Goal: Task Accomplishment & Management: Manage account settings

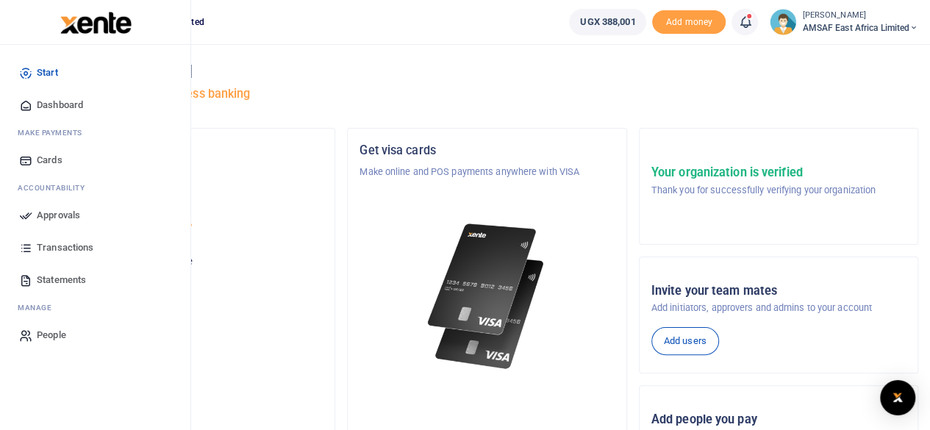
click at [48, 217] on span "Approvals" at bounding box center [58, 215] width 43 height 15
click at [47, 215] on span "Approvals" at bounding box center [58, 215] width 43 height 15
click at [70, 212] on span "Approvals" at bounding box center [58, 215] width 43 height 15
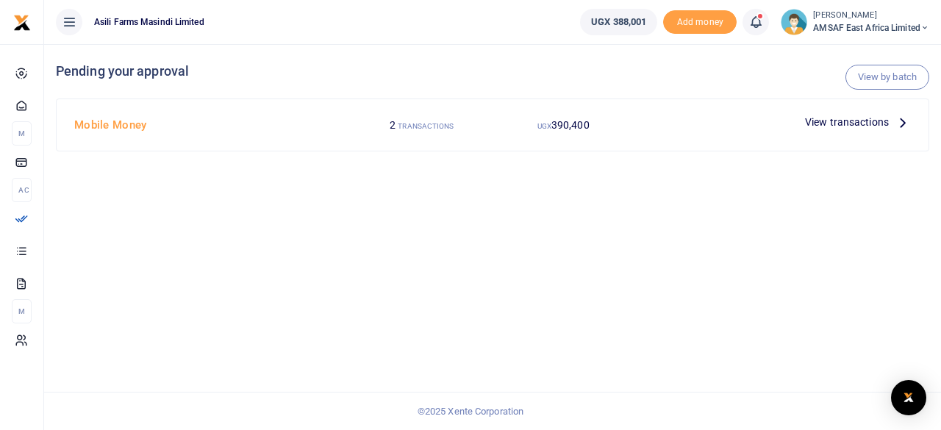
click at [130, 126] on h4 "Mobile Money" at bounding box center [209, 125] width 271 height 16
click at [453, 119] on label "UGX 390,400" at bounding box center [421, 125] width 64 height 15
click at [846, 123] on span "View transactions" at bounding box center [847, 122] width 84 height 16
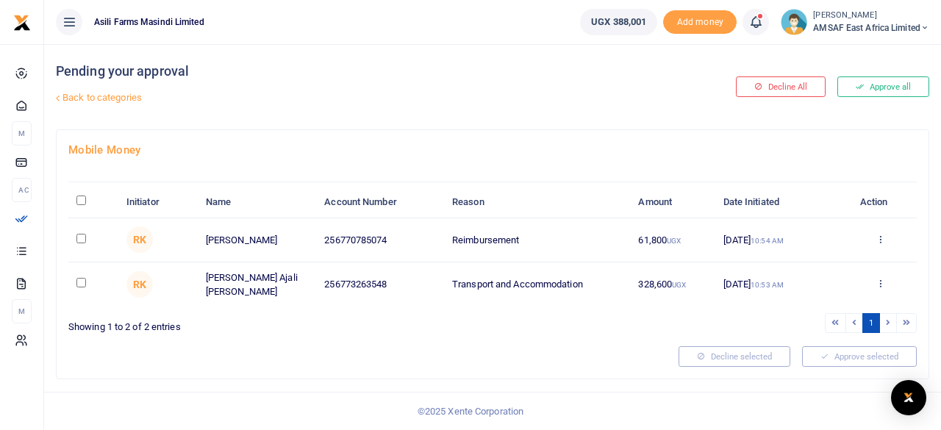
click at [68, 279] on td at bounding box center [93, 284] width 50 height 45
click at [85, 281] on input "checkbox" at bounding box center [81, 283] width 10 height 10
checkbox input "true"
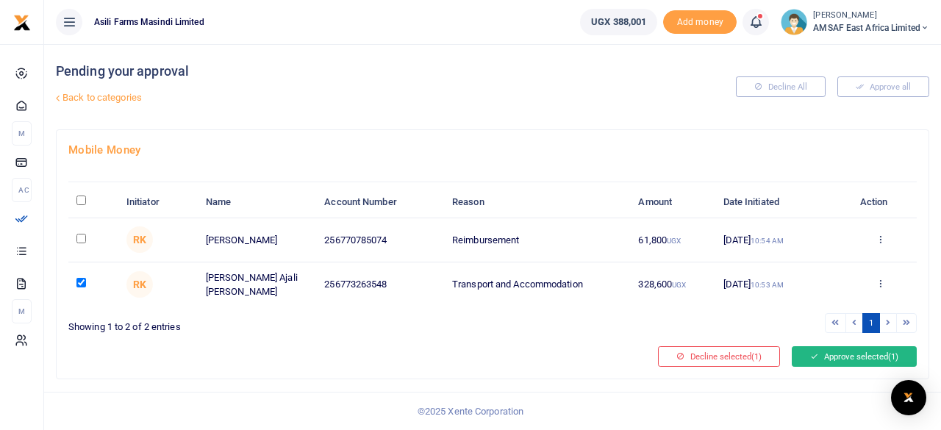
click at [836, 354] on button "Approve selected (1)" at bounding box center [853, 356] width 125 height 21
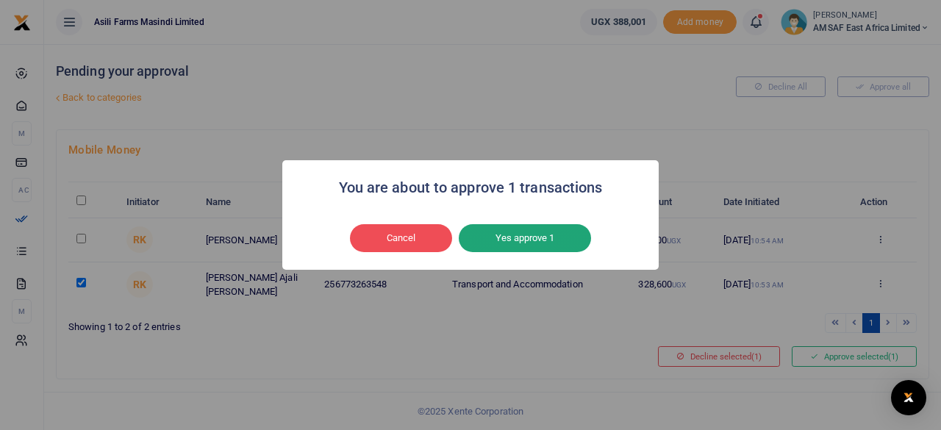
click at [532, 237] on button "Yes approve 1" at bounding box center [525, 238] width 132 height 28
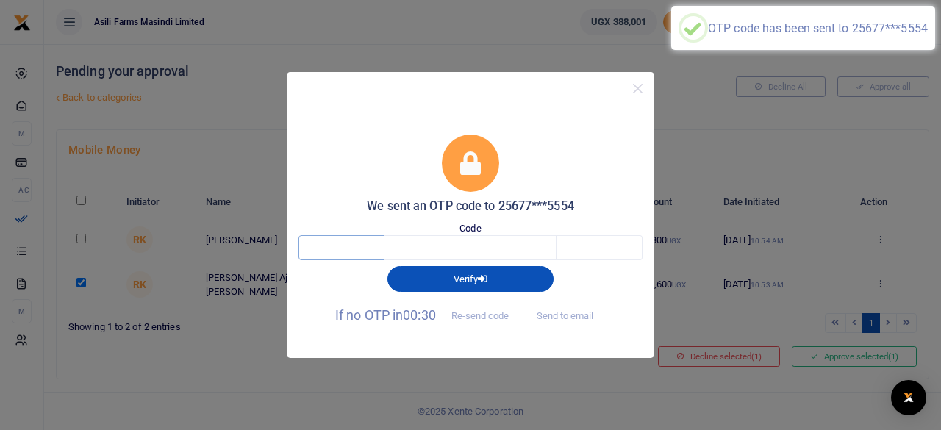
click at [346, 256] on input "text" at bounding box center [341, 247] width 86 height 25
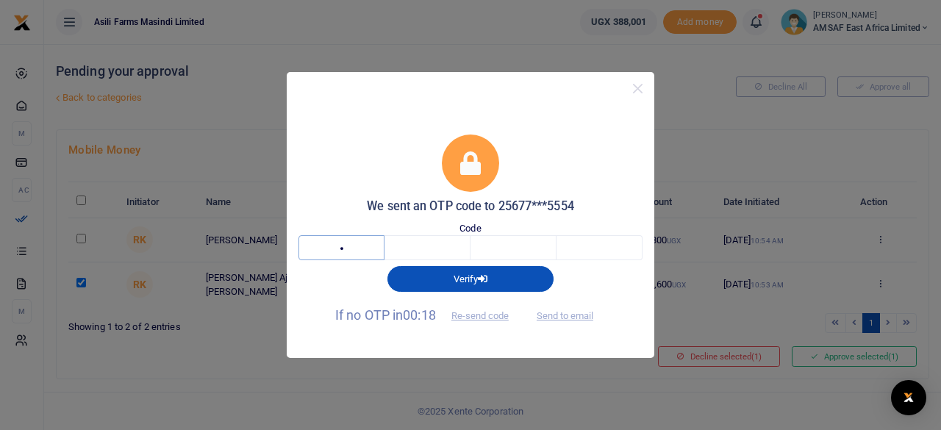
type input "6"
type input "4"
type input "3"
type input "0"
